Goal: Book appointment/travel/reservation

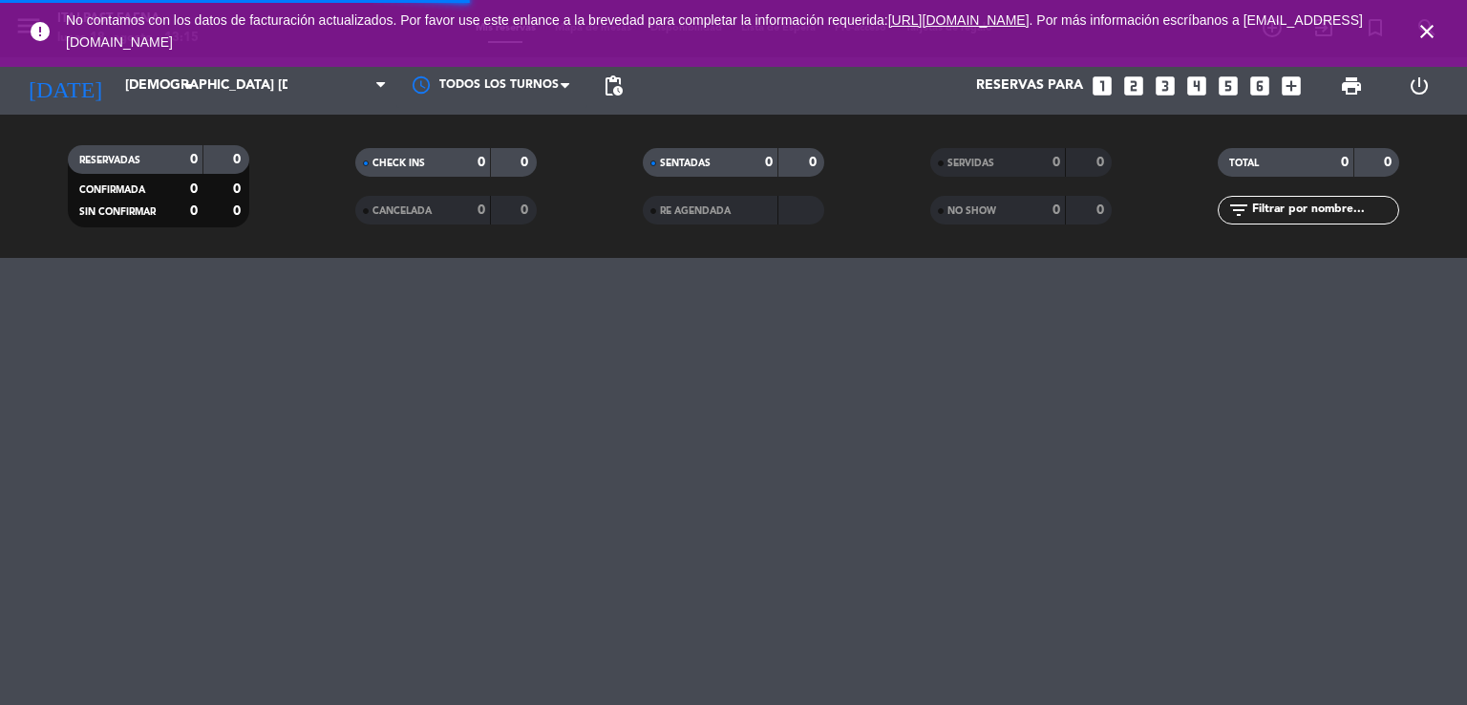
click at [1419, 35] on icon "close" at bounding box center [1426, 31] width 23 height 23
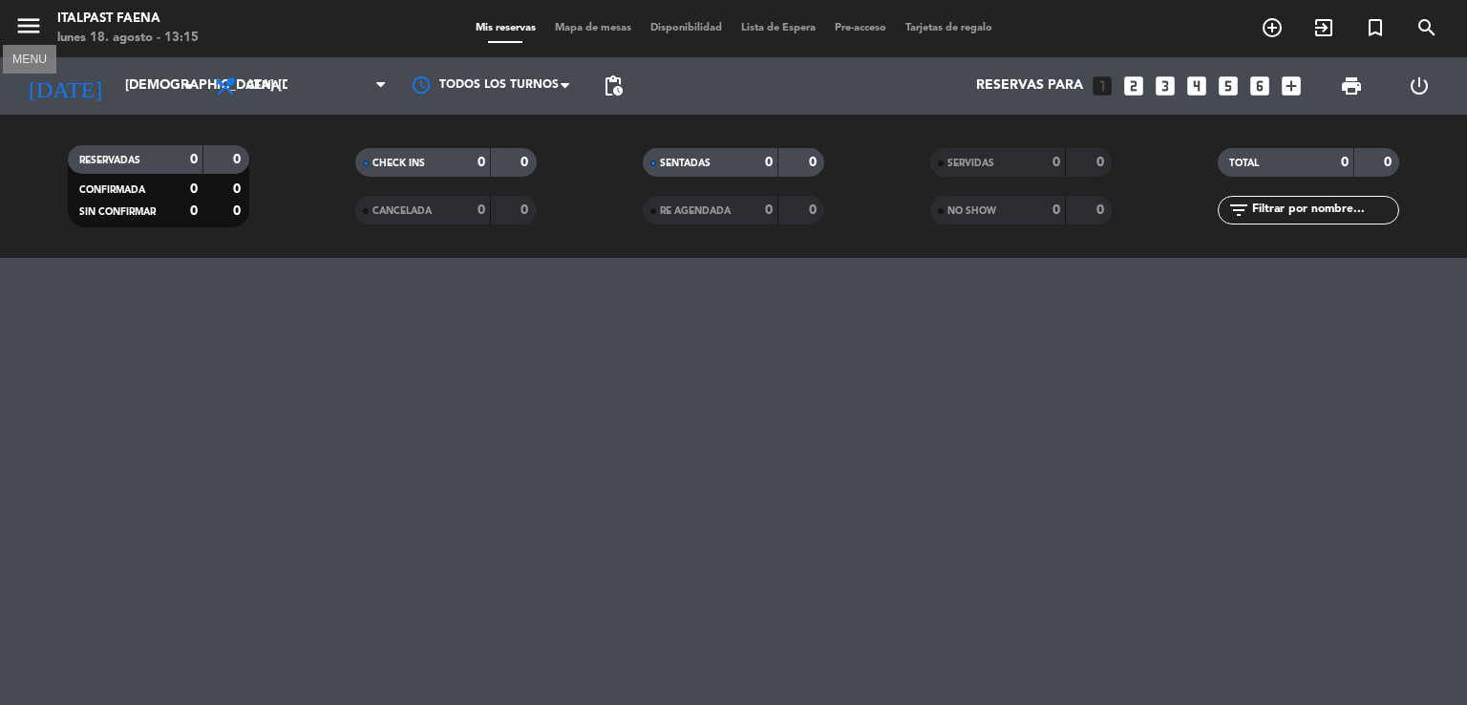
click at [31, 33] on icon "menu" at bounding box center [28, 25] width 29 height 29
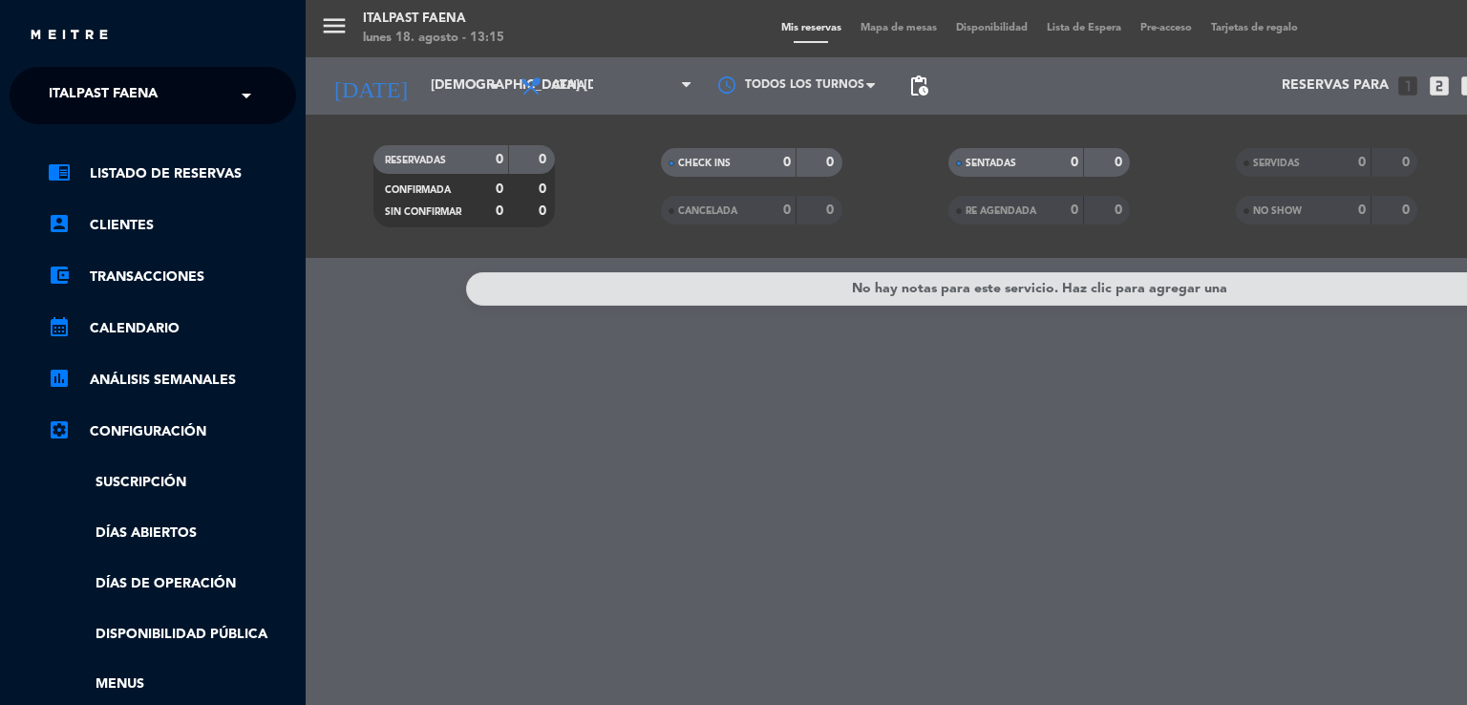
click at [122, 100] on span "Italpast Faena" at bounding box center [103, 95] width 109 height 40
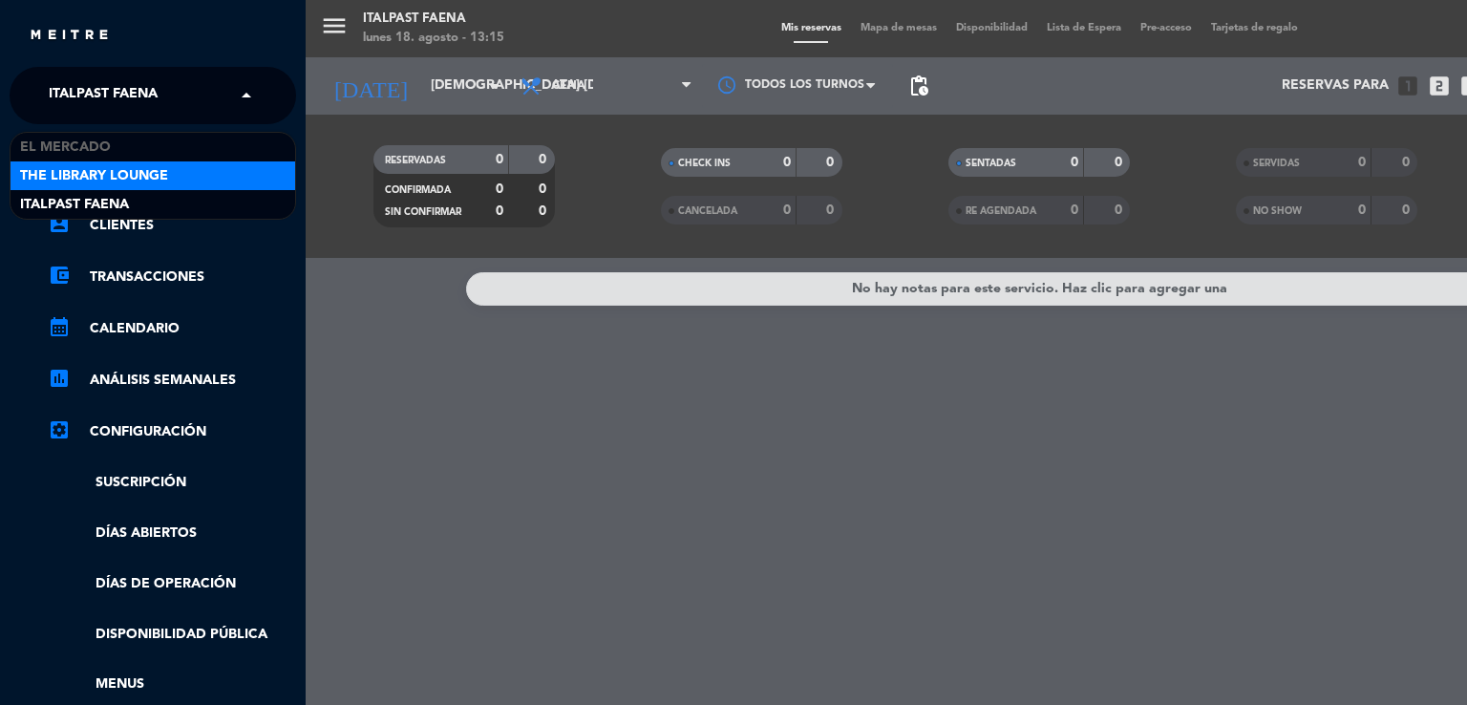
click at [131, 174] on span "The Library Lounge" at bounding box center [94, 176] width 148 height 22
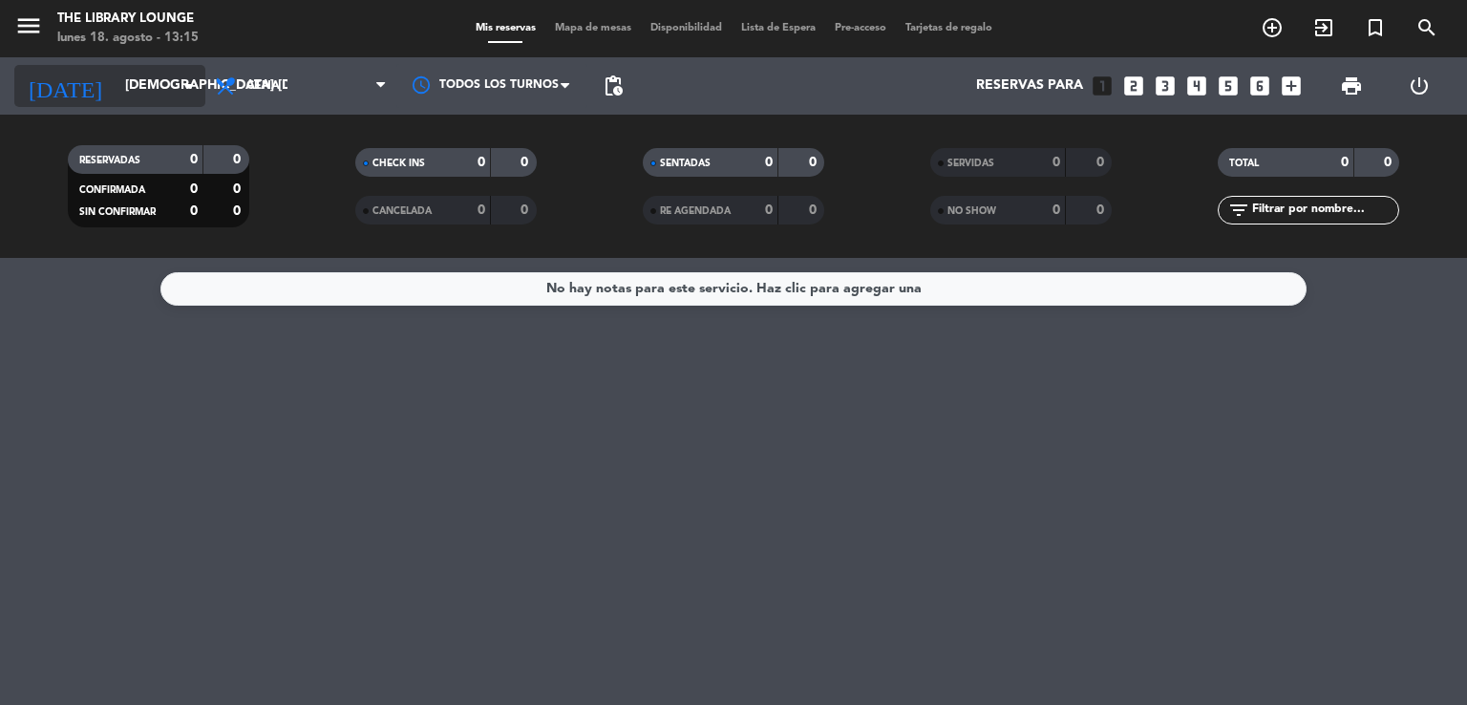
click at [146, 66] on div "[DATE] [DEMOGRAPHIC_DATA] [DATE] arrow_drop_down" at bounding box center [109, 86] width 191 height 42
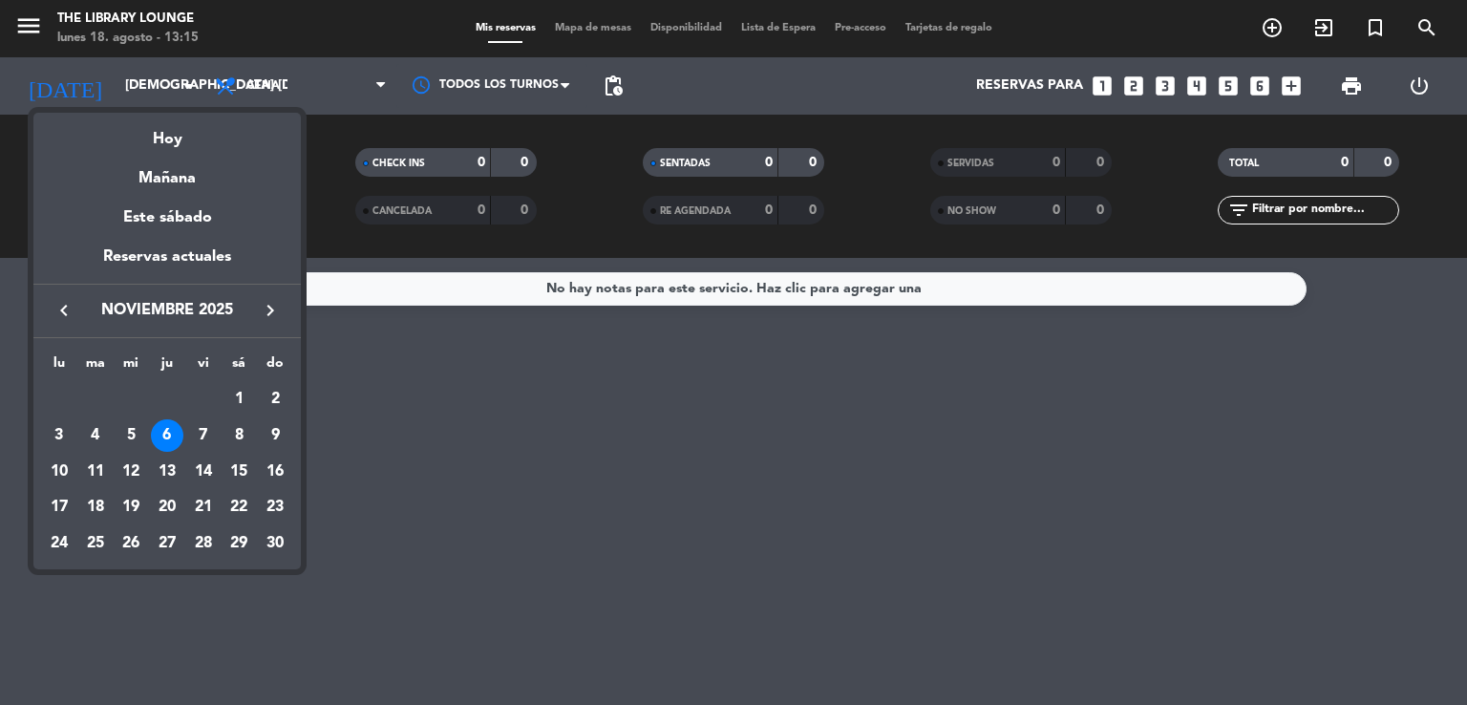
click at [76, 312] on button "keyboard_arrow_left" at bounding box center [64, 310] width 34 height 25
click at [206, 505] on div "17" at bounding box center [203, 507] width 32 height 32
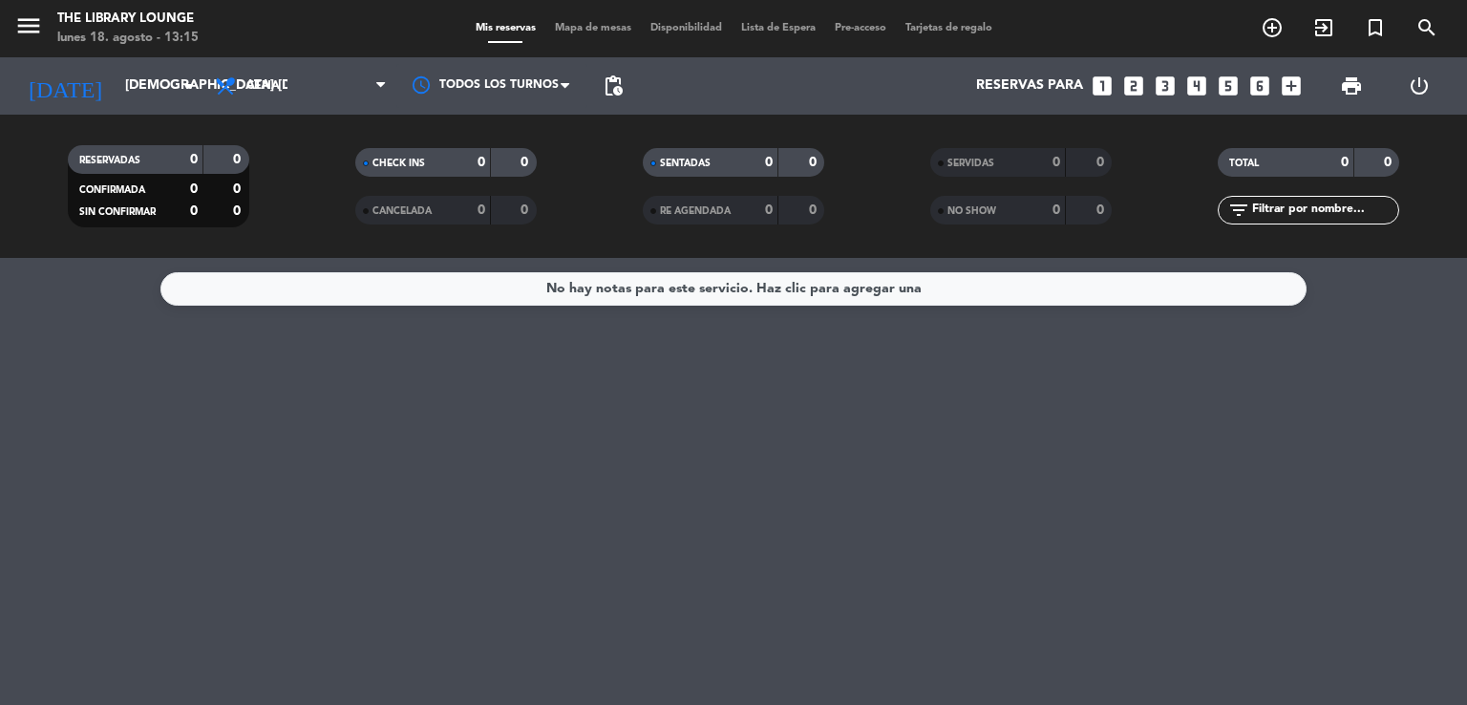
type input "vie. [DATE]"
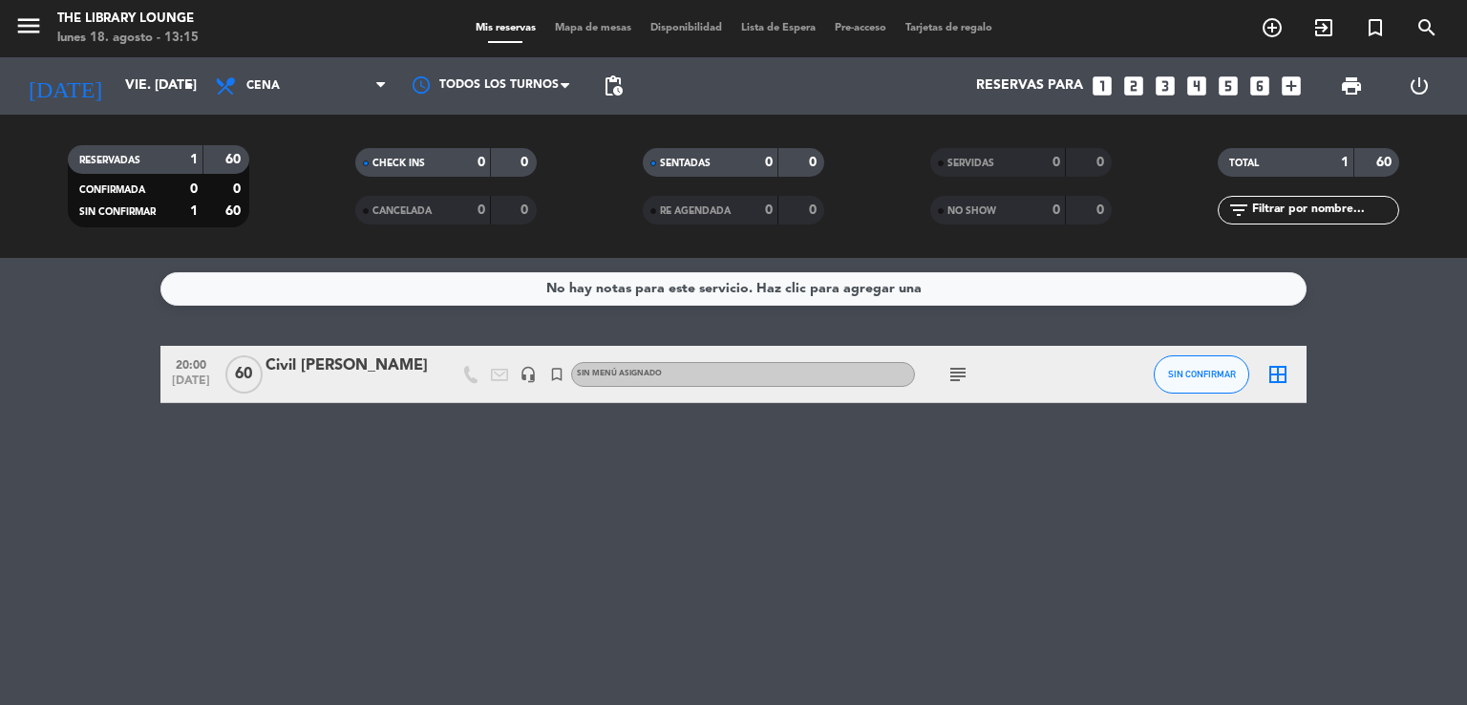
click at [307, 370] on div "Civil [PERSON_NAME]" at bounding box center [347, 365] width 162 height 25
